Goal: Check status: Check status

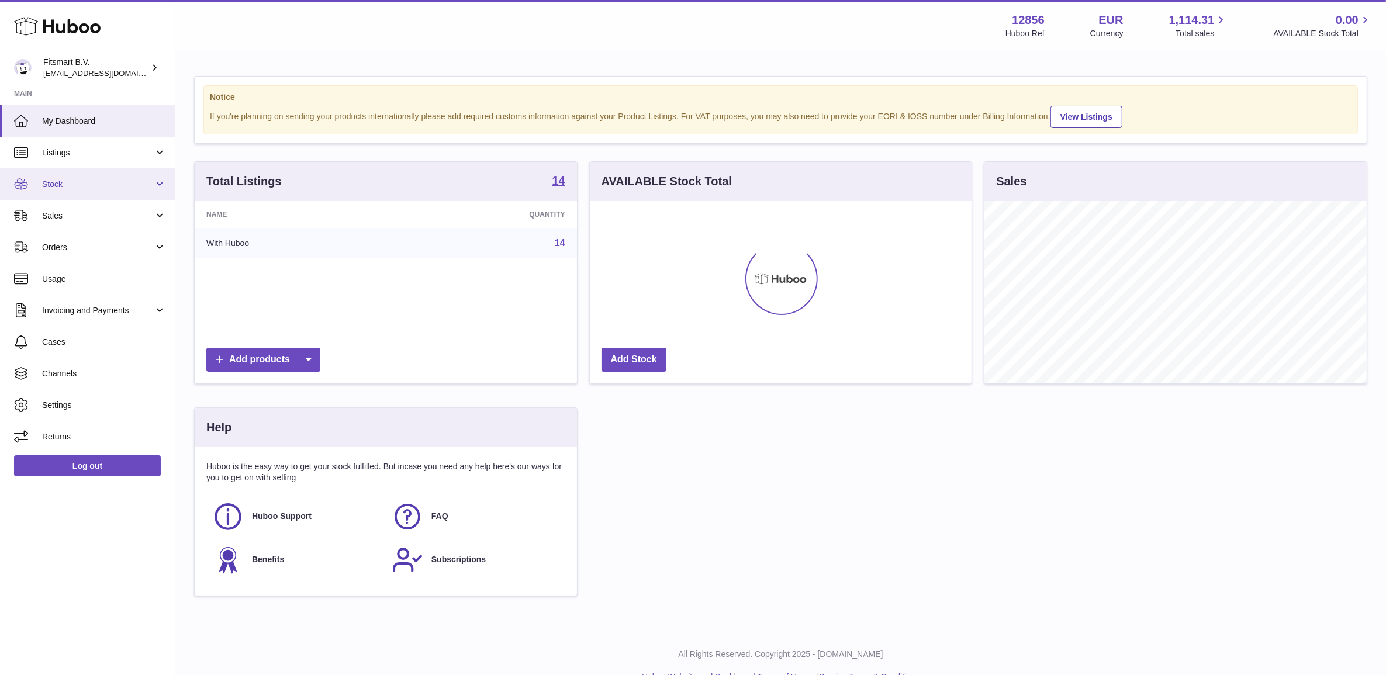
scroll to position [182, 381]
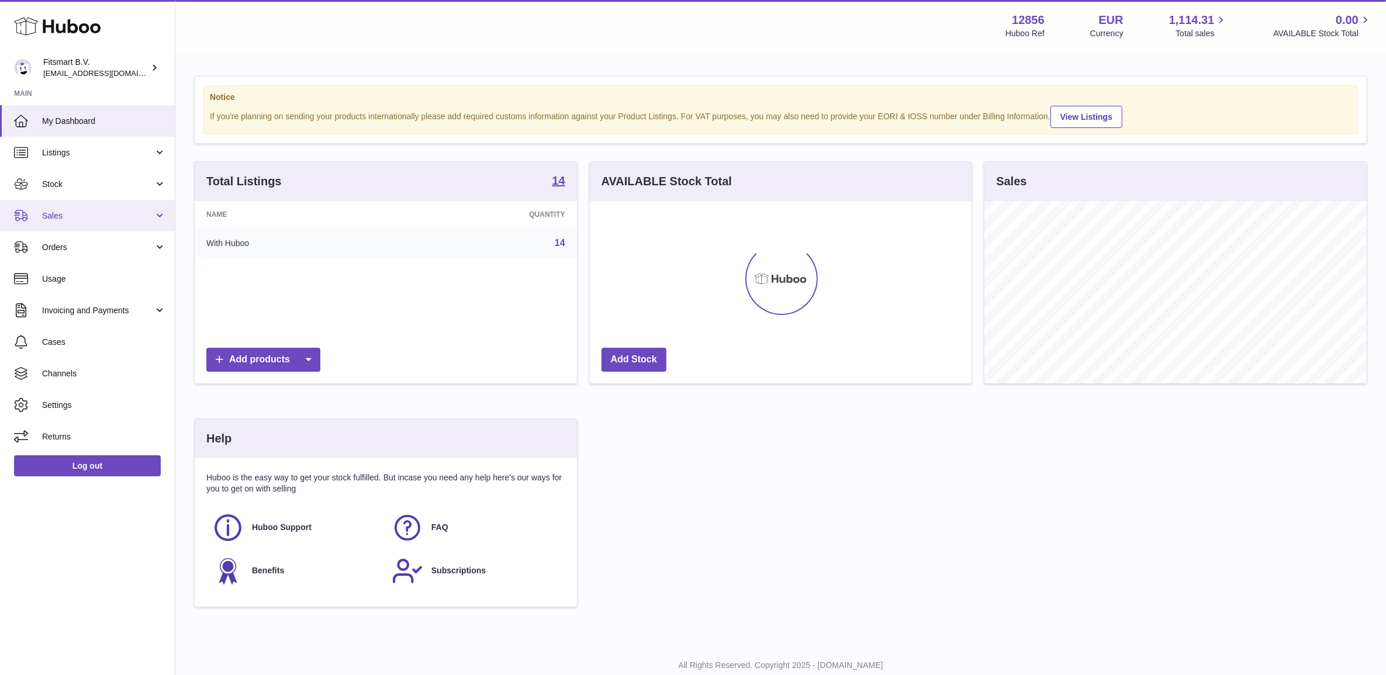
click at [100, 216] on span "Sales" at bounding box center [98, 215] width 112 height 11
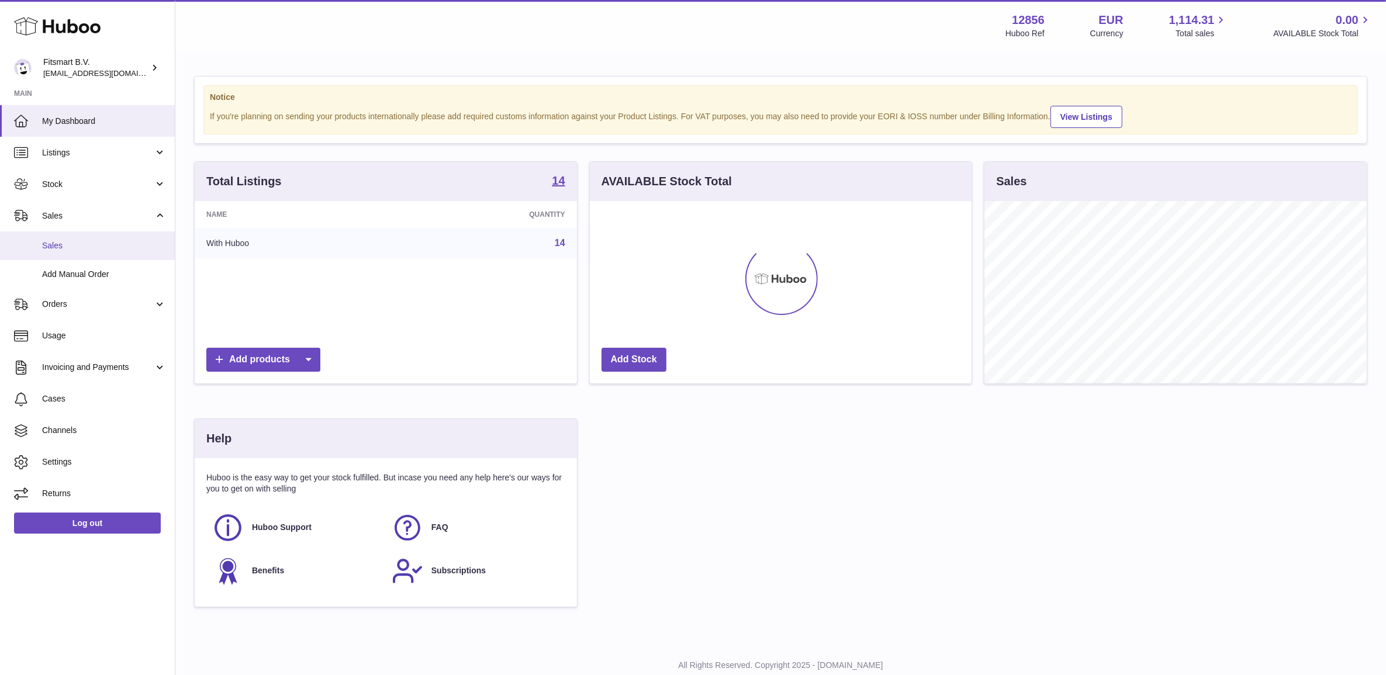
click at [98, 244] on span "Sales" at bounding box center [104, 245] width 124 height 11
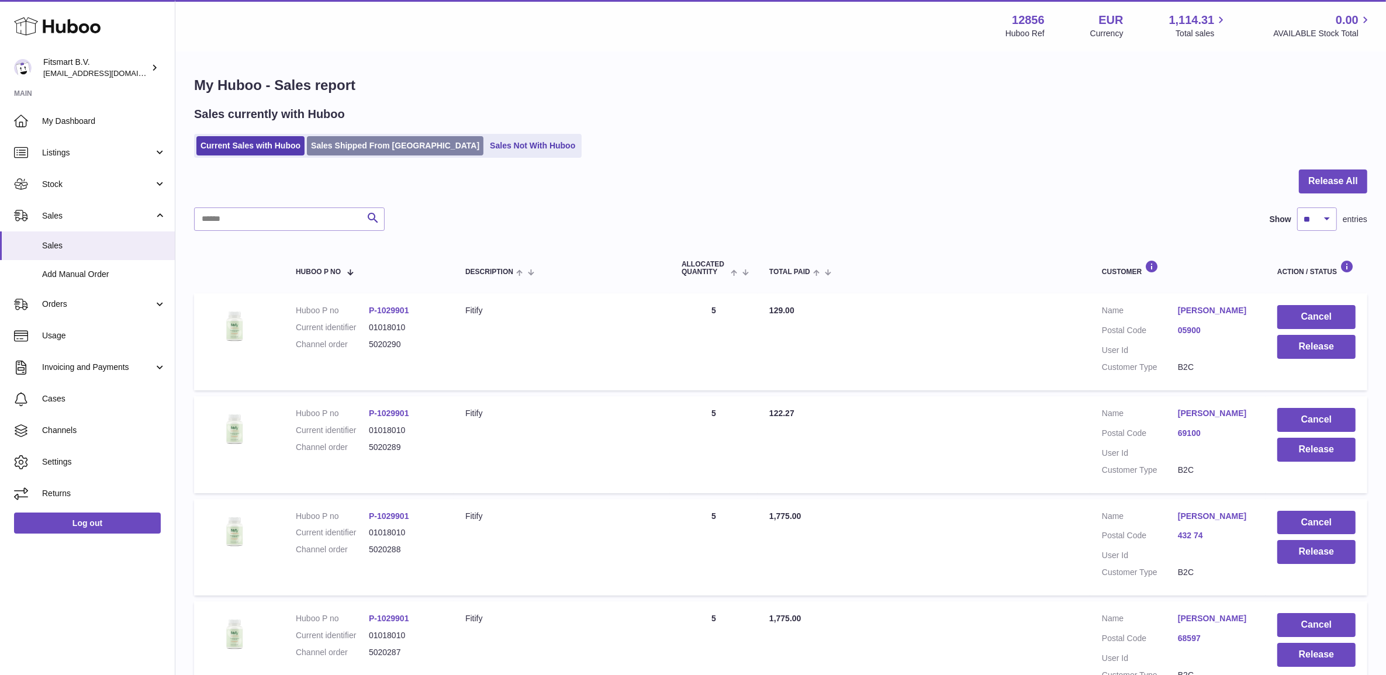
click at [358, 141] on link "Sales Shipped From [GEOGRAPHIC_DATA]" at bounding box center [395, 145] width 176 height 19
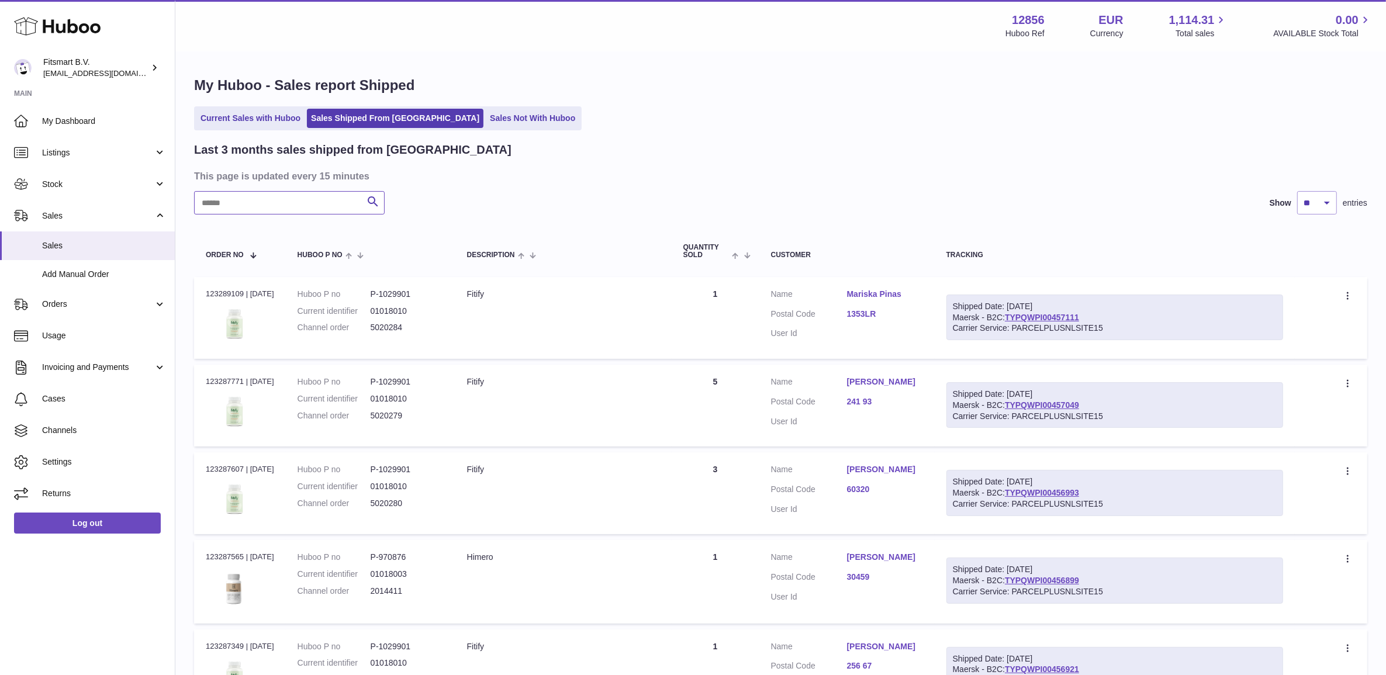
click at [311, 194] on input "text" at bounding box center [289, 202] width 191 height 23
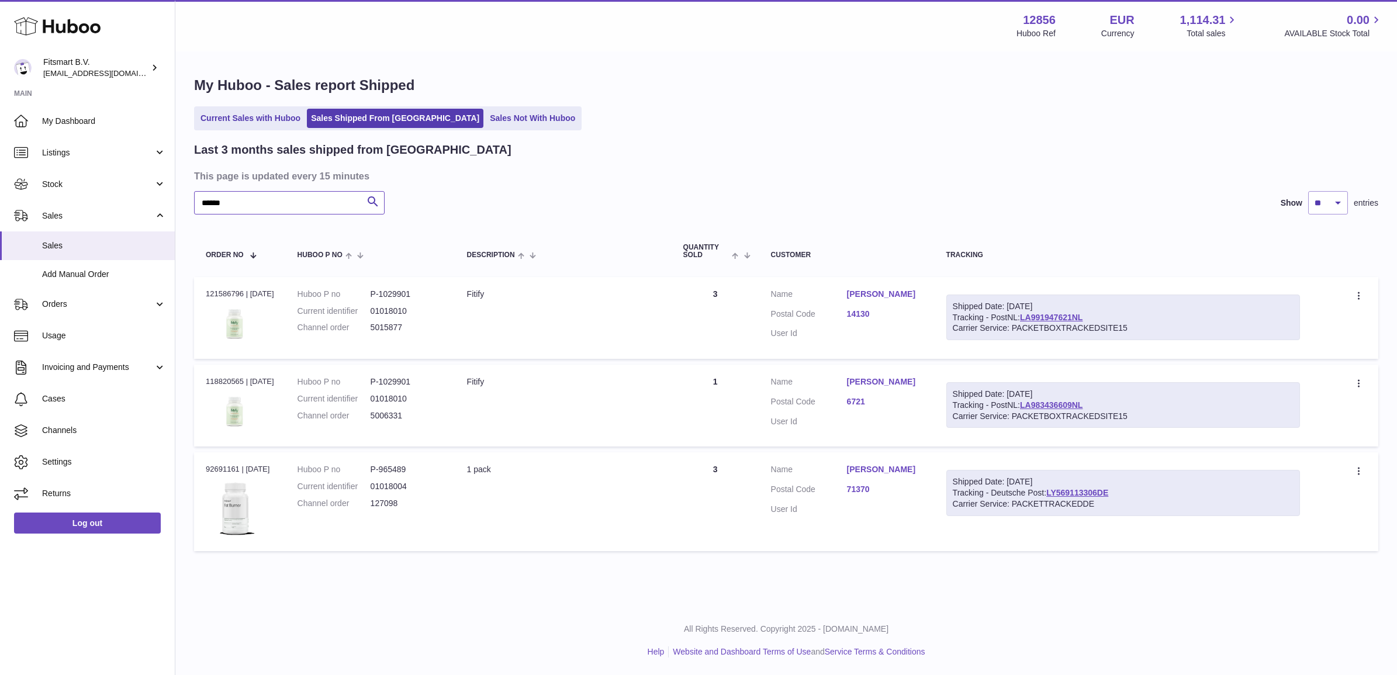
type input "******"
click at [386, 328] on dd "5015877" at bounding box center [406, 327] width 73 height 11
copy dd "5015877"
click at [227, 290] on div "Order no 121586796 | 24th Jul" at bounding box center [240, 294] width 68 height 11
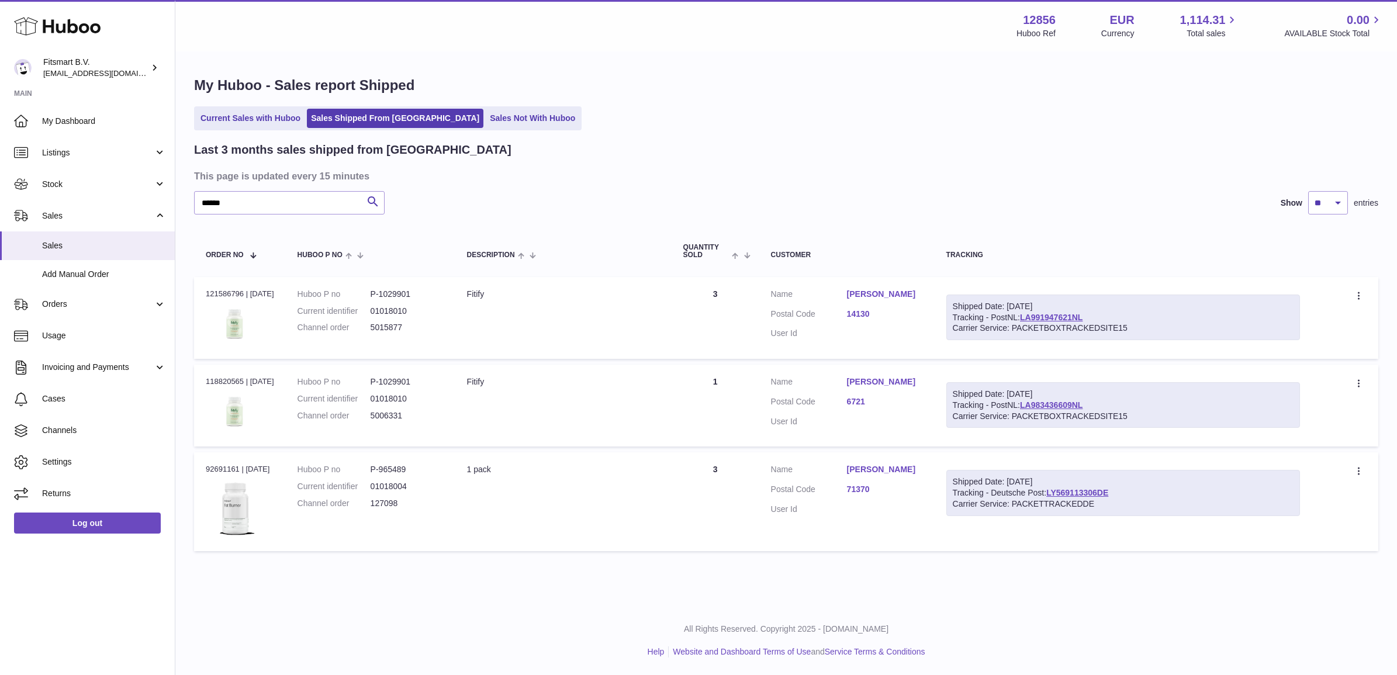
click at [227, 290] on div "Order no 121586796 | 24th Jul" at bounding box center [240, 294] width 68 height 11
copy div "121586796"
